Goal: Task Accomplishment & Management: Use online tool/utility

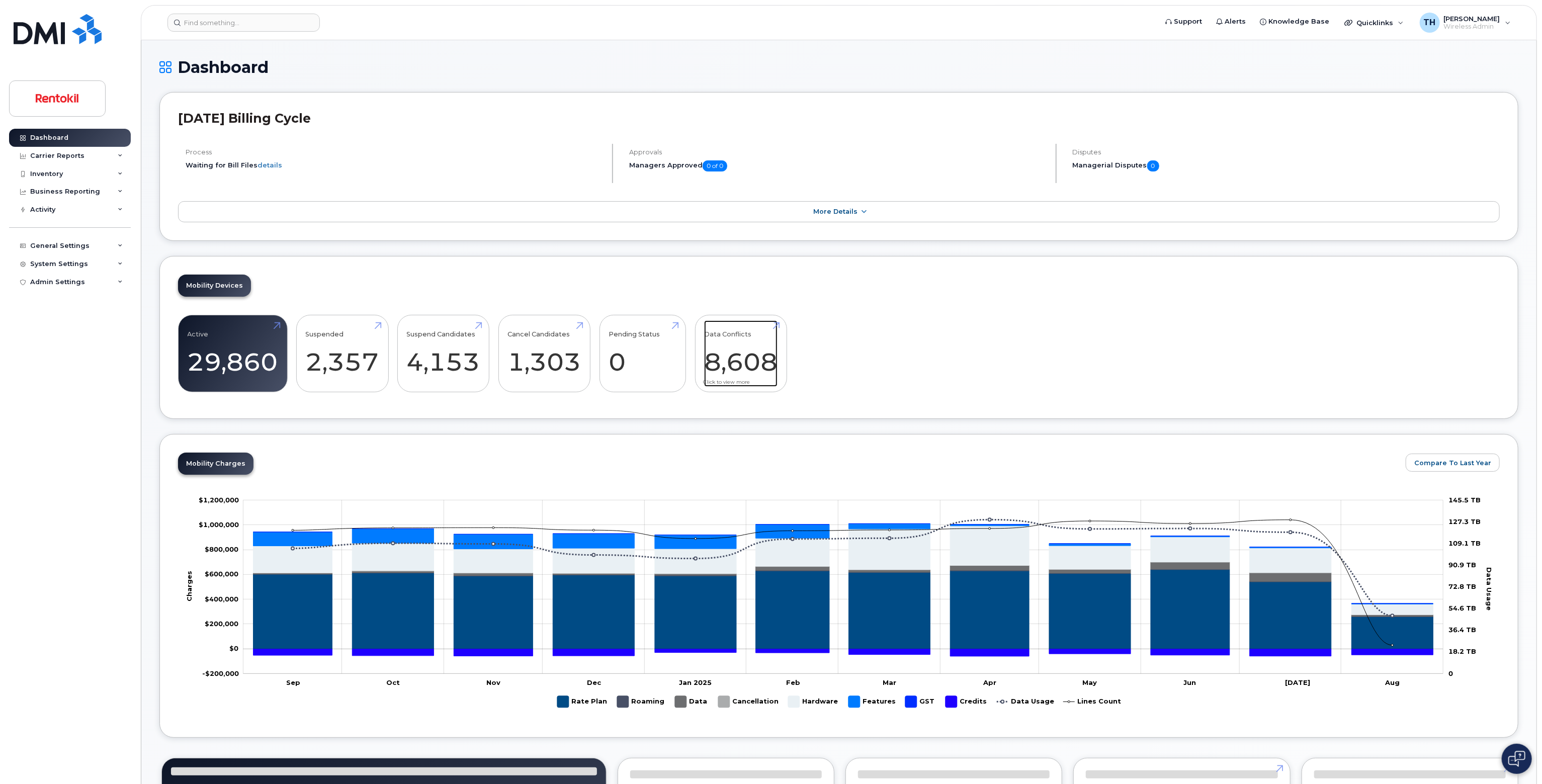
click at [723, 377] on link "Data Conflicts 8,608" at bounding box center [741, 353] width 73 height 67
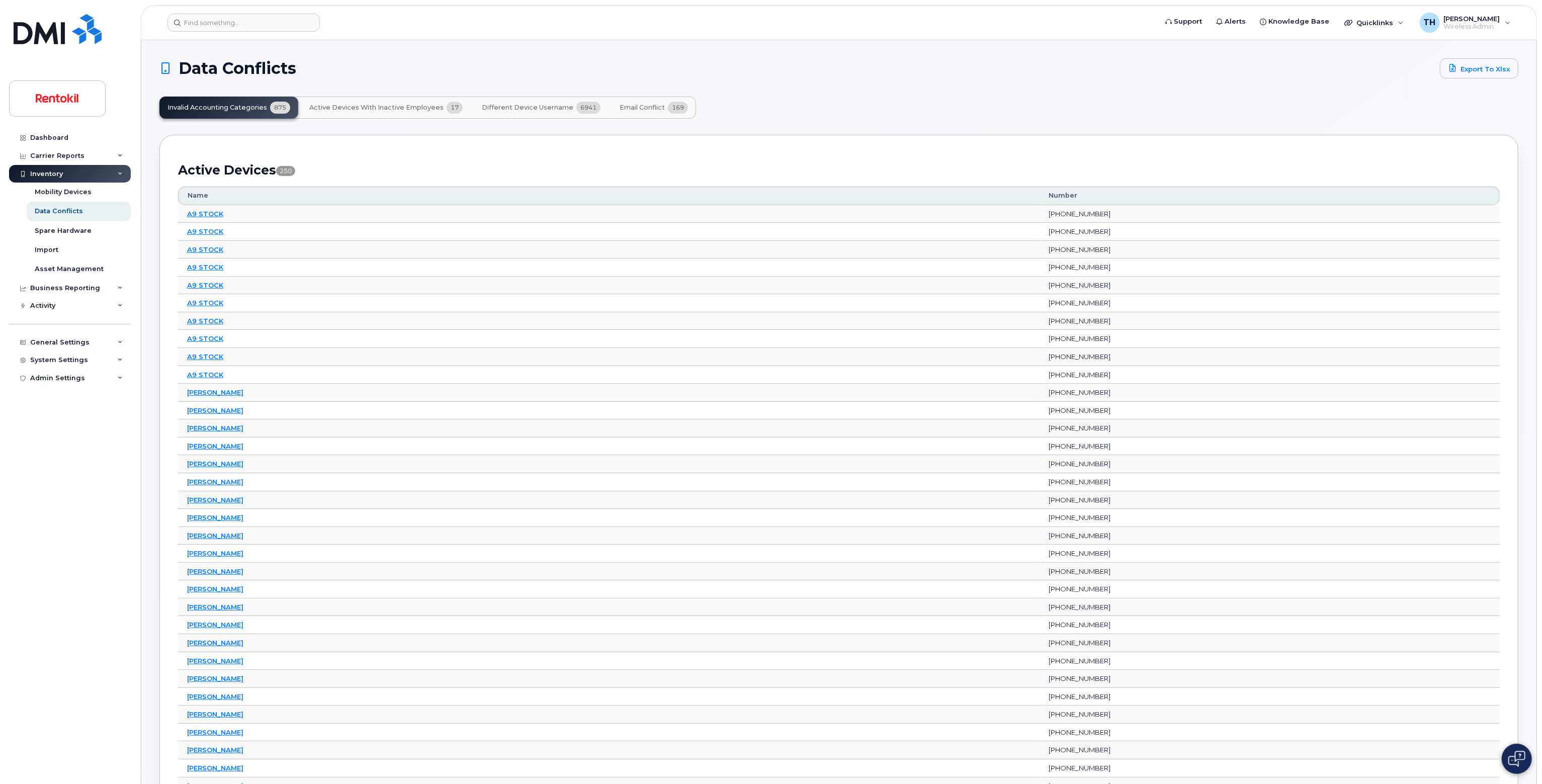
click at [620, 106] on span "Email Conflict" at bounding box center [642, 108] width 45 height 8
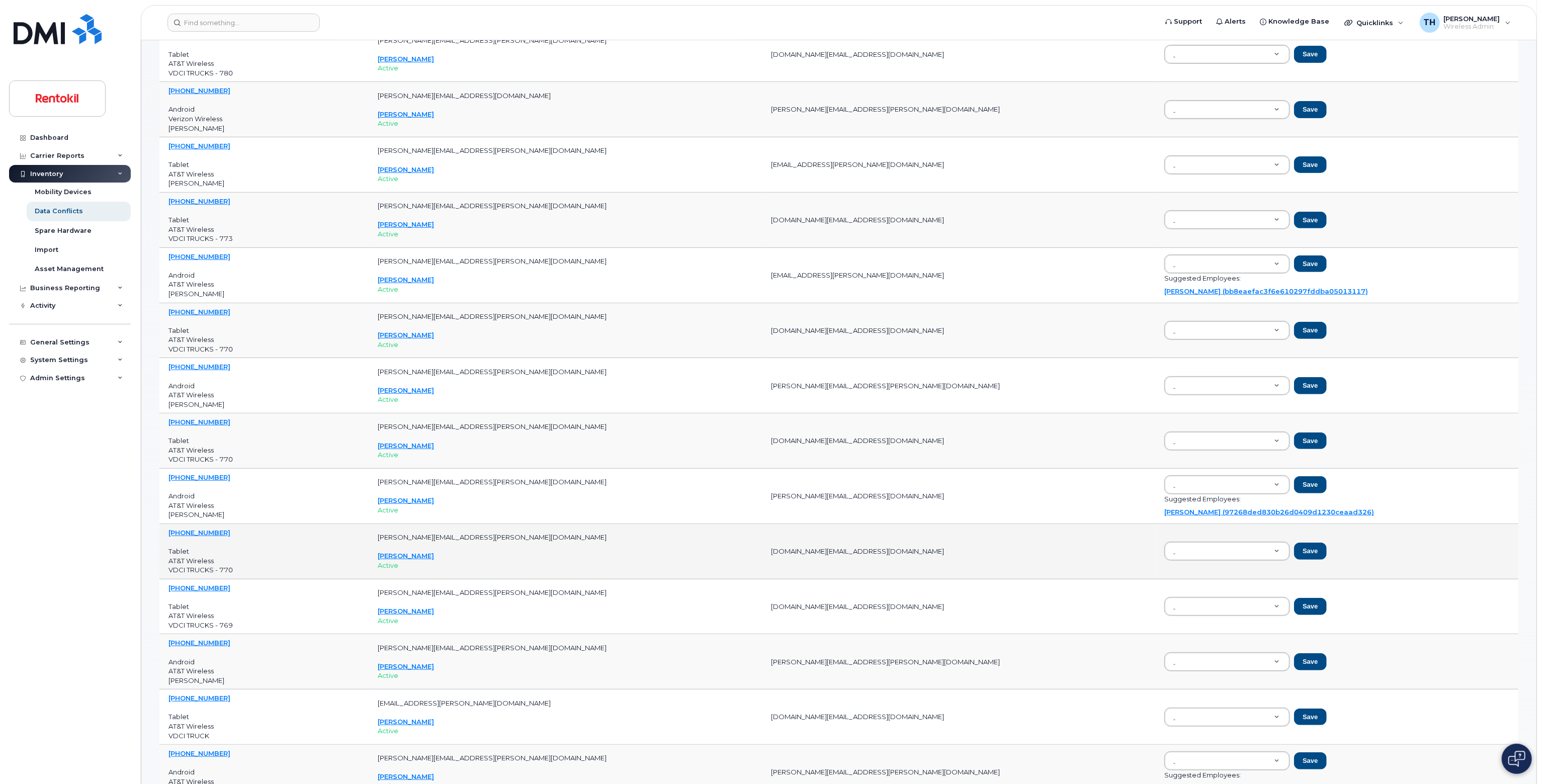
scroll to position [302, 0]
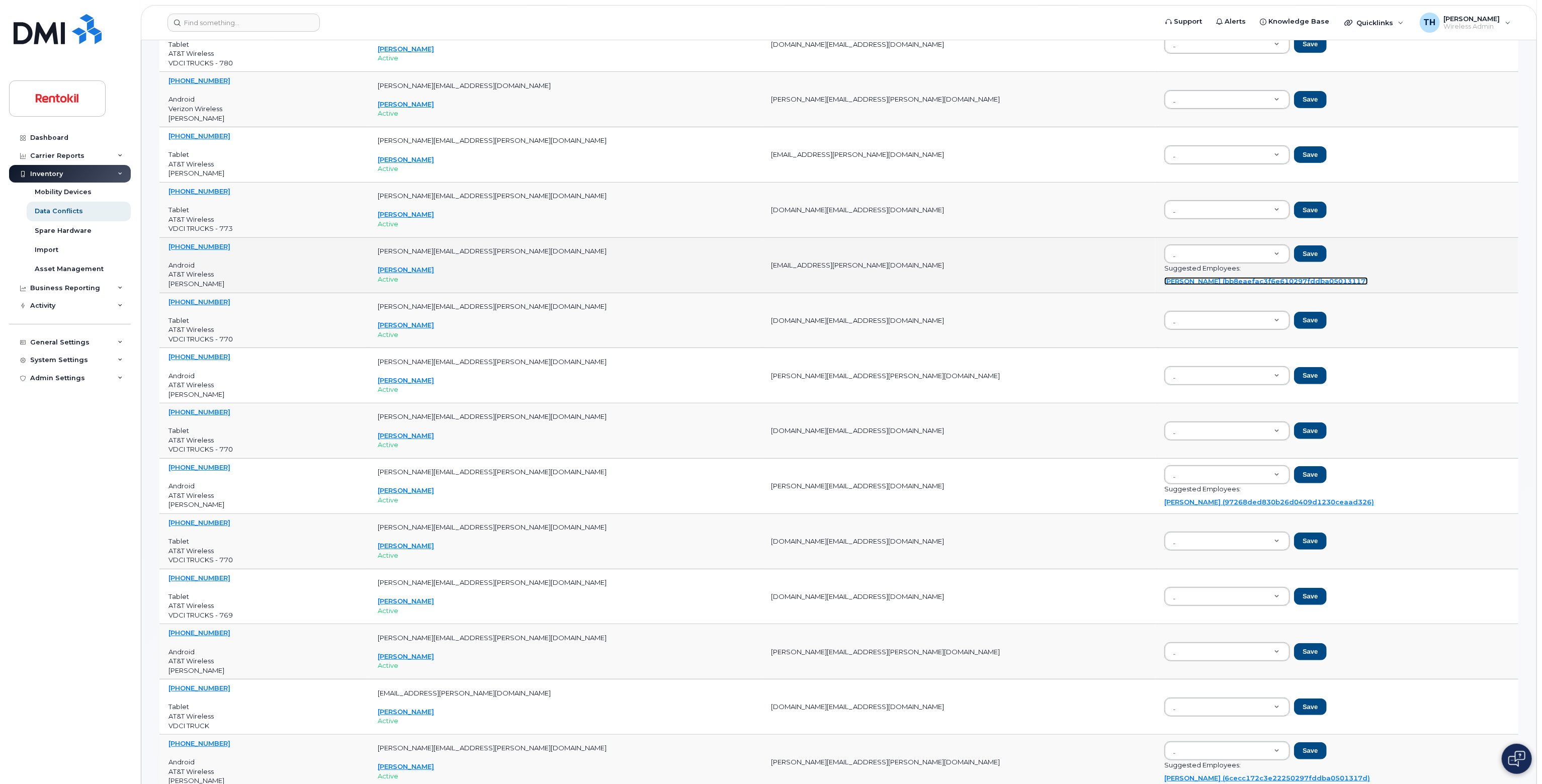
click at [1165, 278] on link "Cameron Burkholder (bb8eaefac3f6e610297fddba05013117)" at bounding box center [1266, 281] width 204 height 8
type input "bb8eaefac3f6e610297fddba05013117"
click at [1294, 260] on button "Save" at bounding box center [1311, 253] width 32 height 17
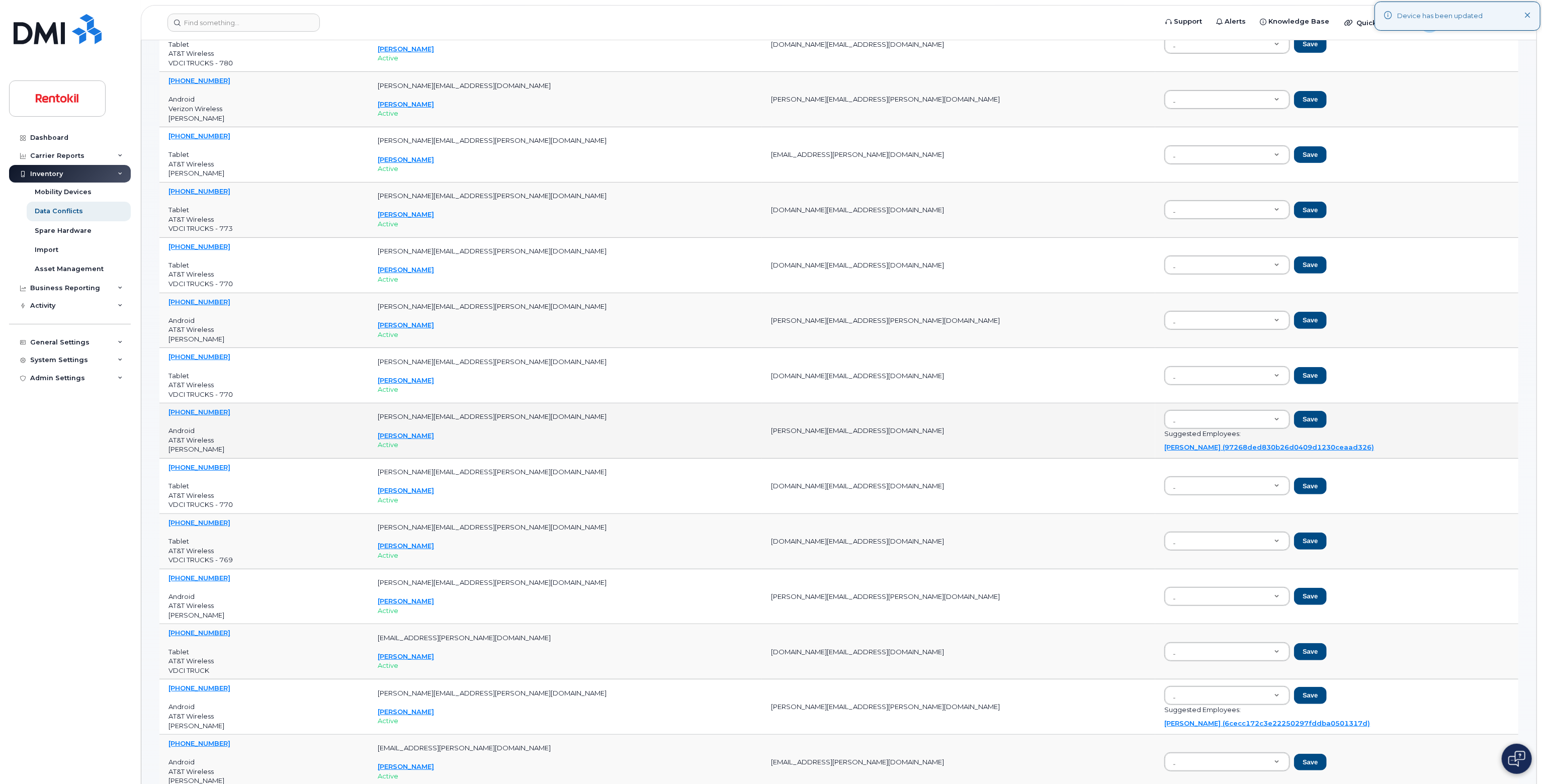
click at [1159, 450] on td "Save Suggested Employees: Aaron Shiozaki (97268ded830b26d0409d1230ceaad326)" at bounding box center [1337, 431] width 363 height 55
click at [1220, 447] on link "Aaron Shiozaki (97268ded830b26d0409d1230ceaad326)" at bounding box center [1270, 447] width 210 height 8
type input "97268ded830b26d0409d1230ceaad326"
click at [1294, 420] on button "Save" at bounding box center [1311, 419] width 32 height 17
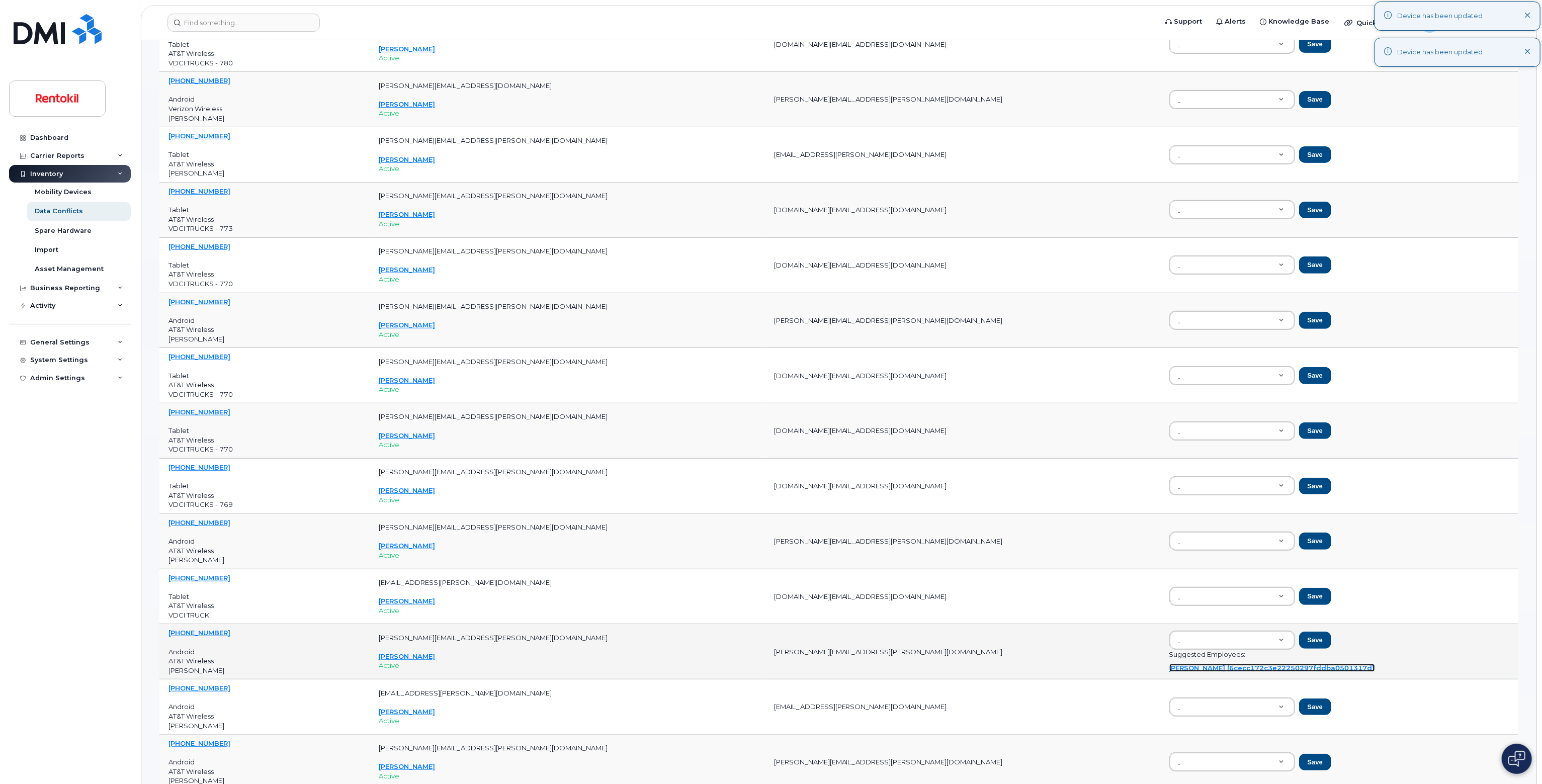
click at [1169, 664] on link "Anna Bauerle (6cecc172c3e22250297fddba0501317d)" at bounding box center [1272, 668] width 206 height 8
type input "6cecc172c3e22250297fddba0501317d"
click at [1299, 641] on button "Save" at bounding box center [1315, 639] width 32 height 17
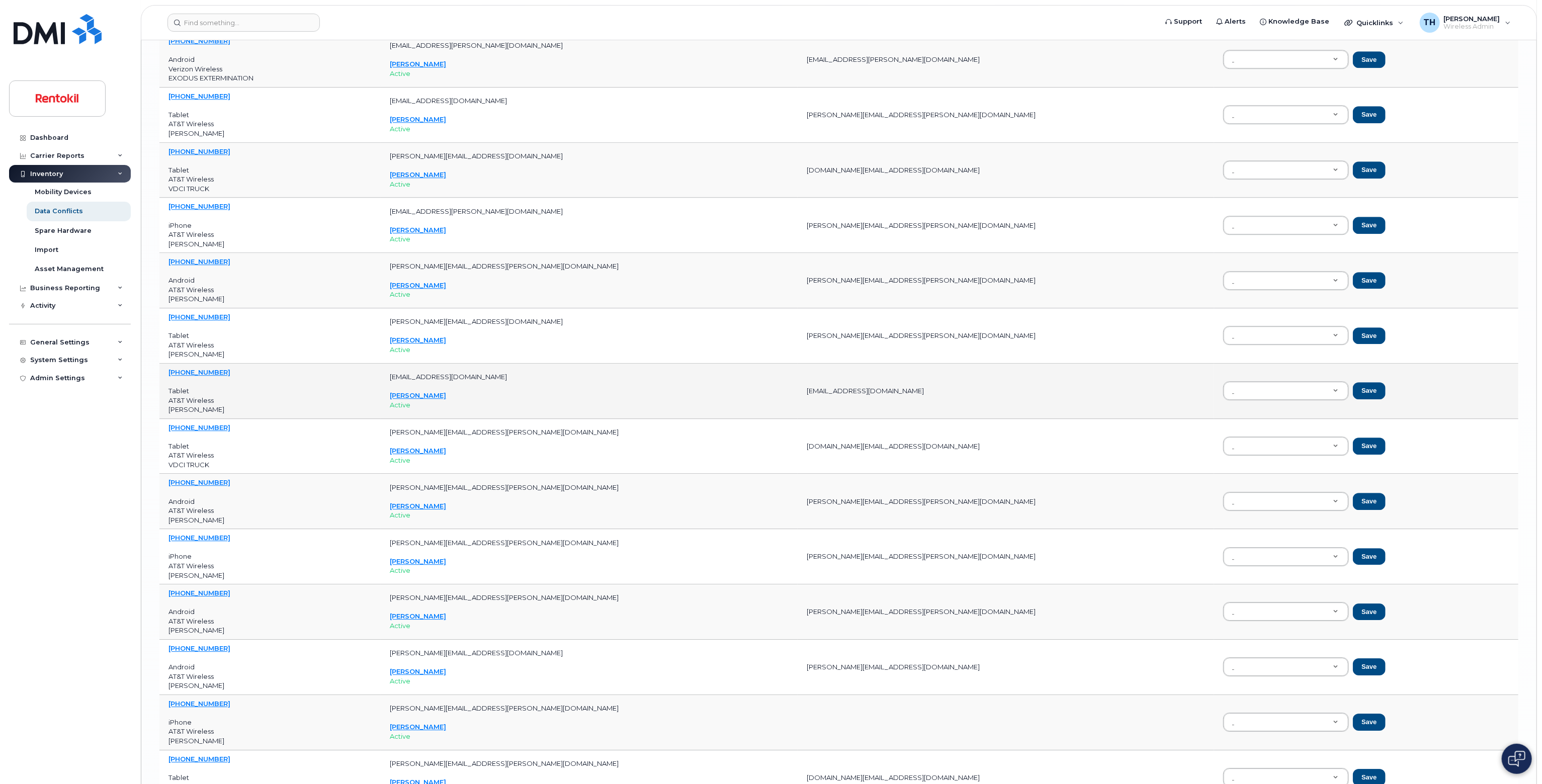
scroll to position [6938, 0]
